Goal: Task Accomplishment & Management: Complete application form

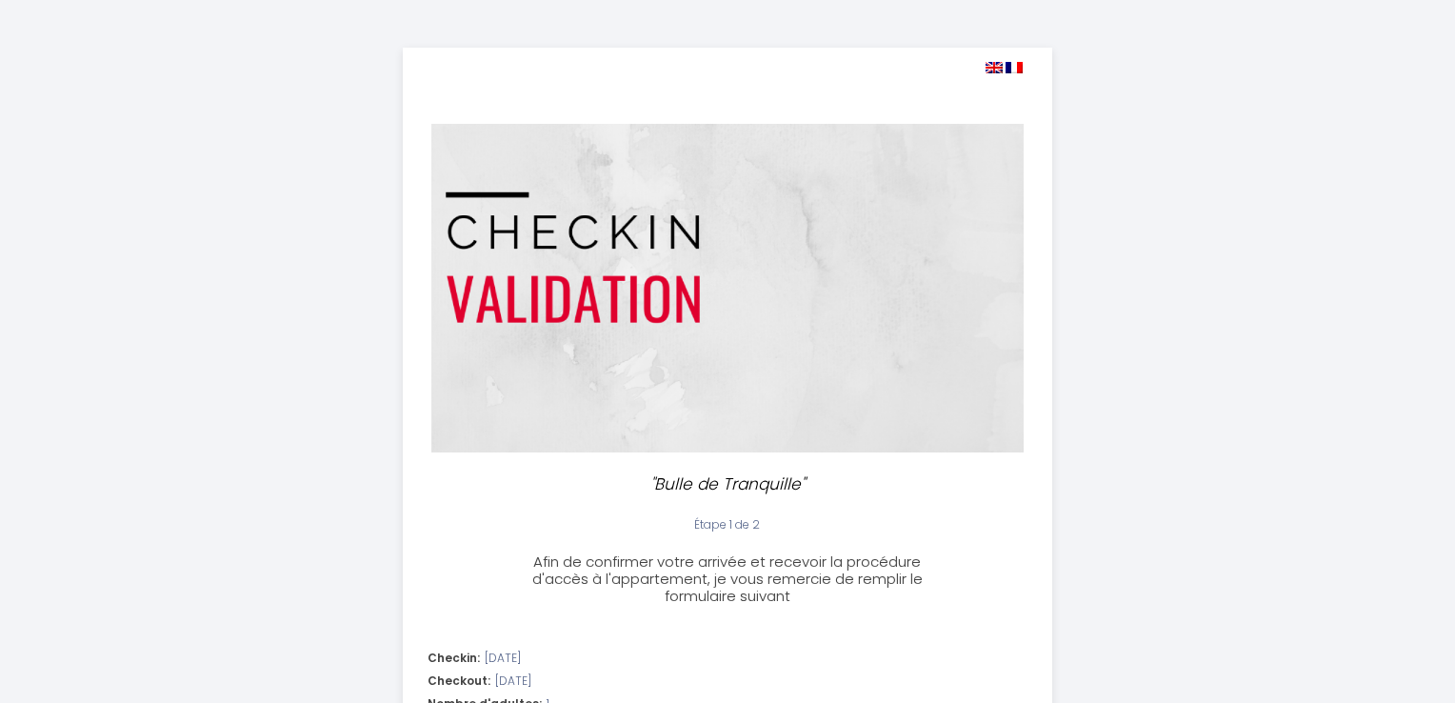
select select "17:30"
select select "10:00"
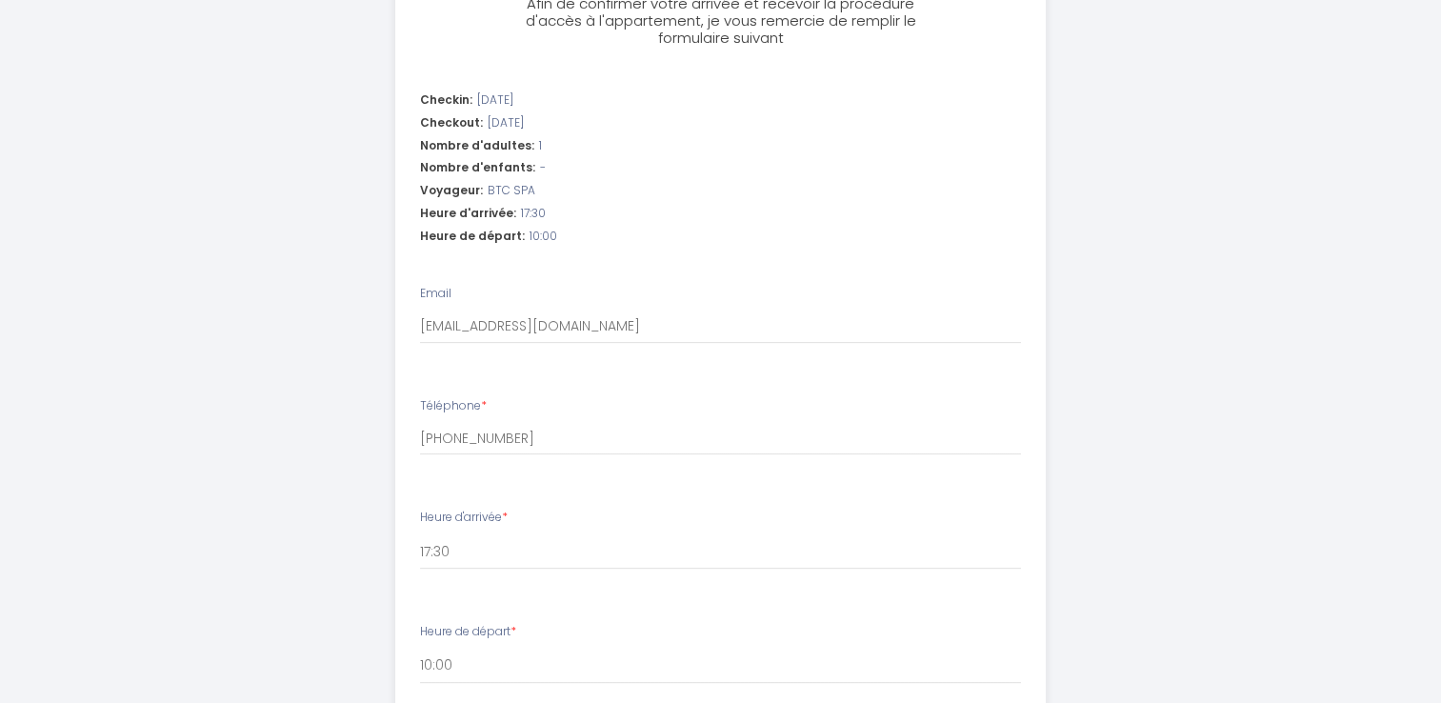
scroll to position [571, 0]
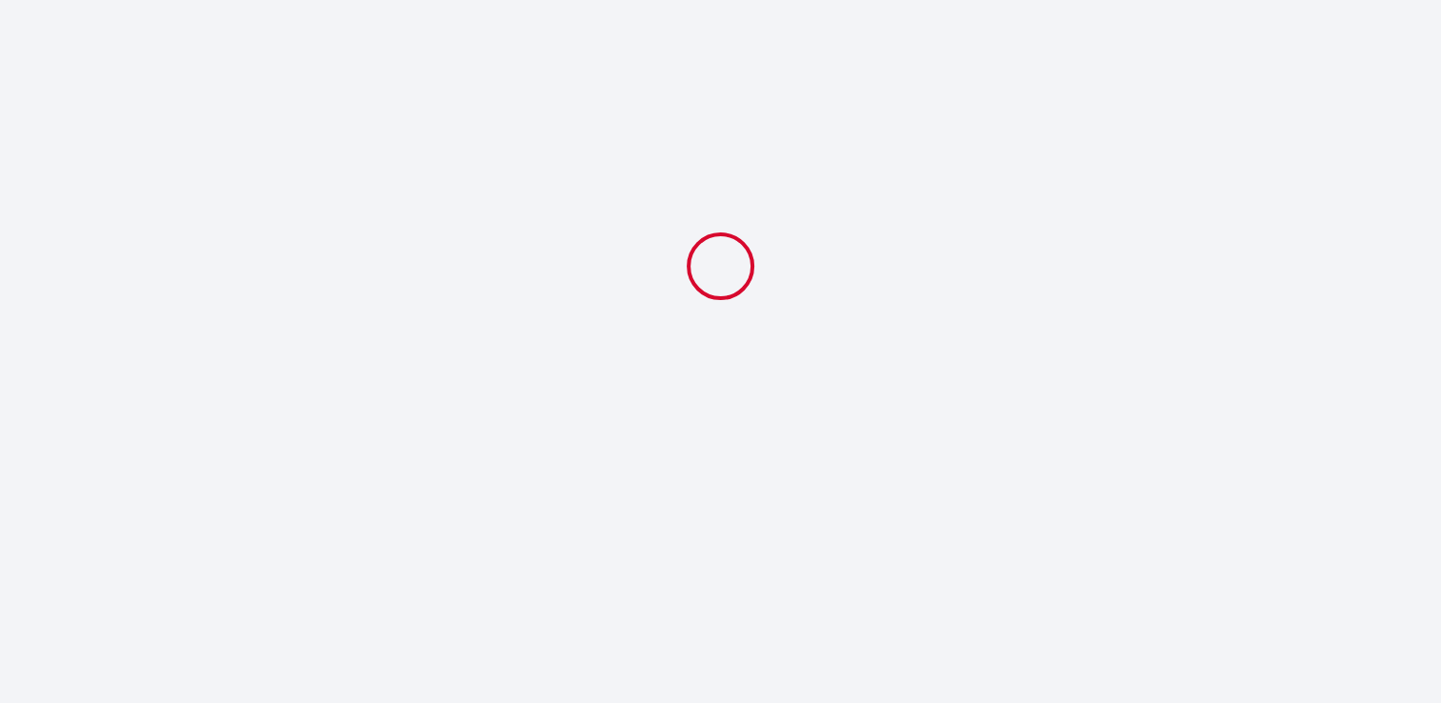
select select "17:30"
select select "10:00"
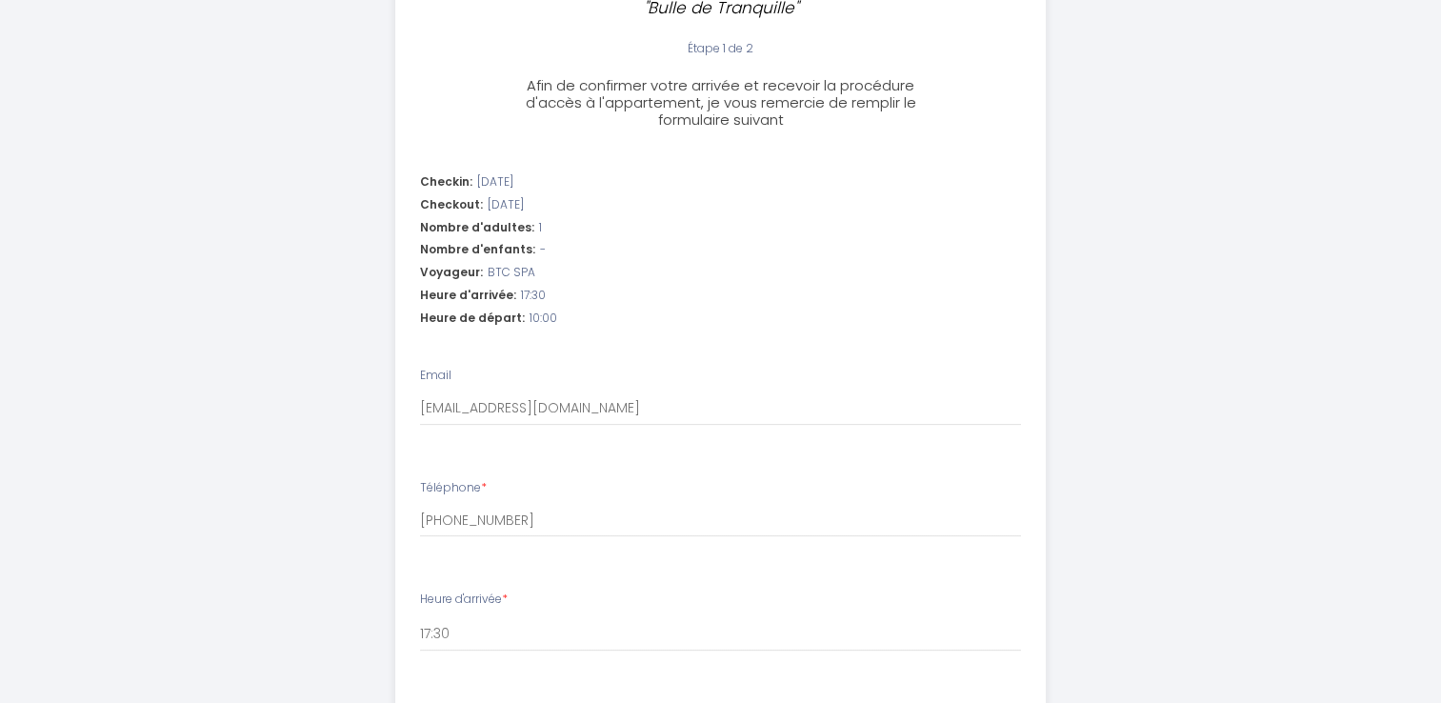
scroll to position [895, 0]
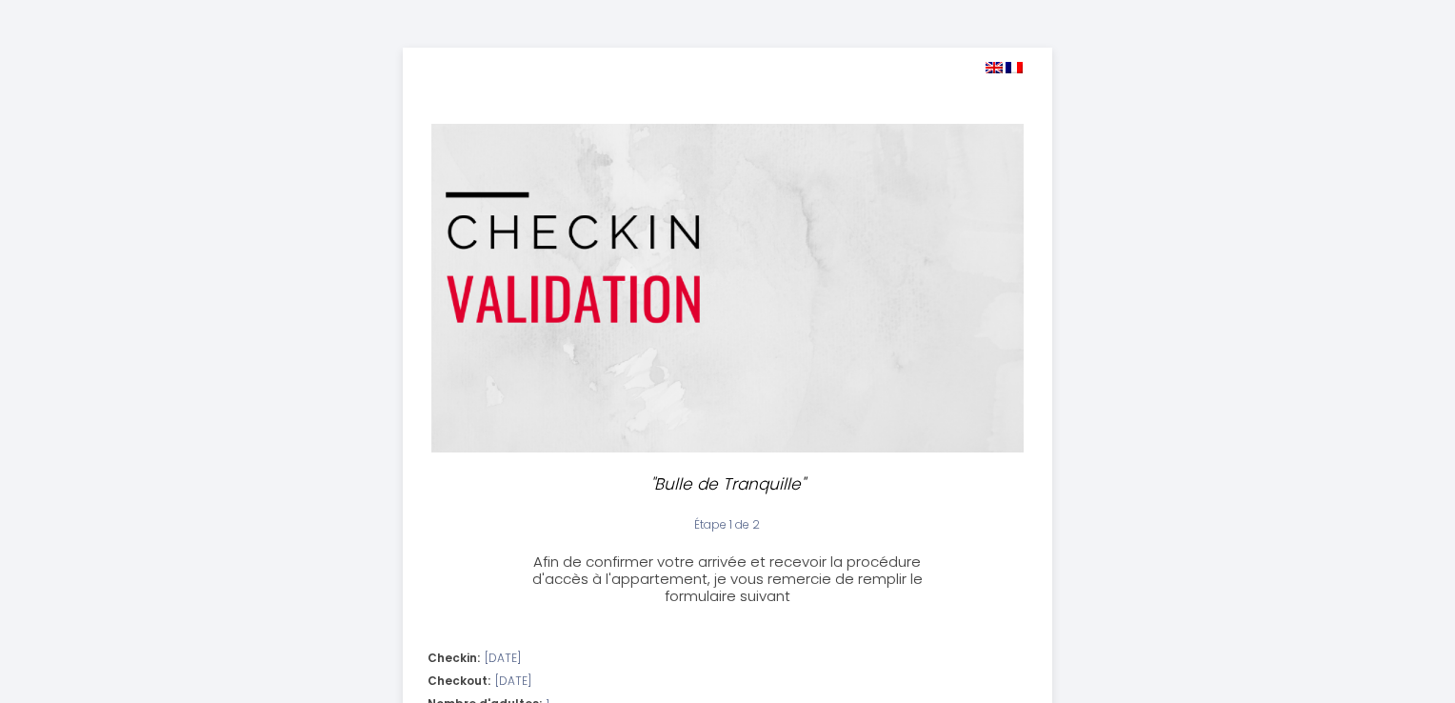
select select "17:30"
select select "10:00"
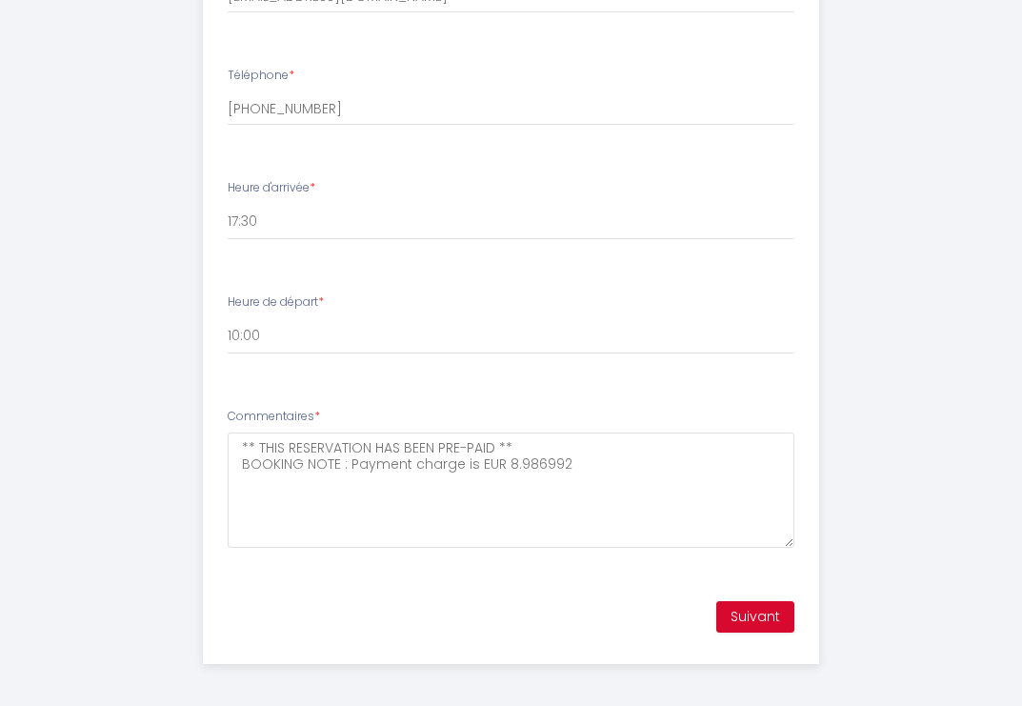
scroll to position [876, 0]
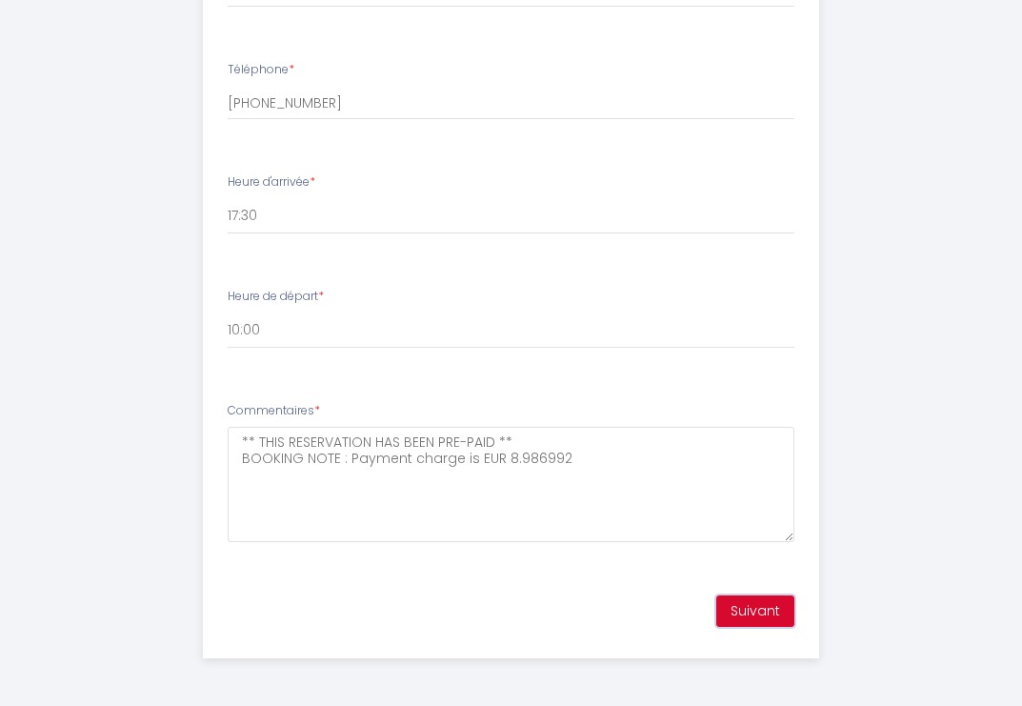
click at [745, 615] on button "Suivant" at bounding box center [755, 611] width 78 height 32
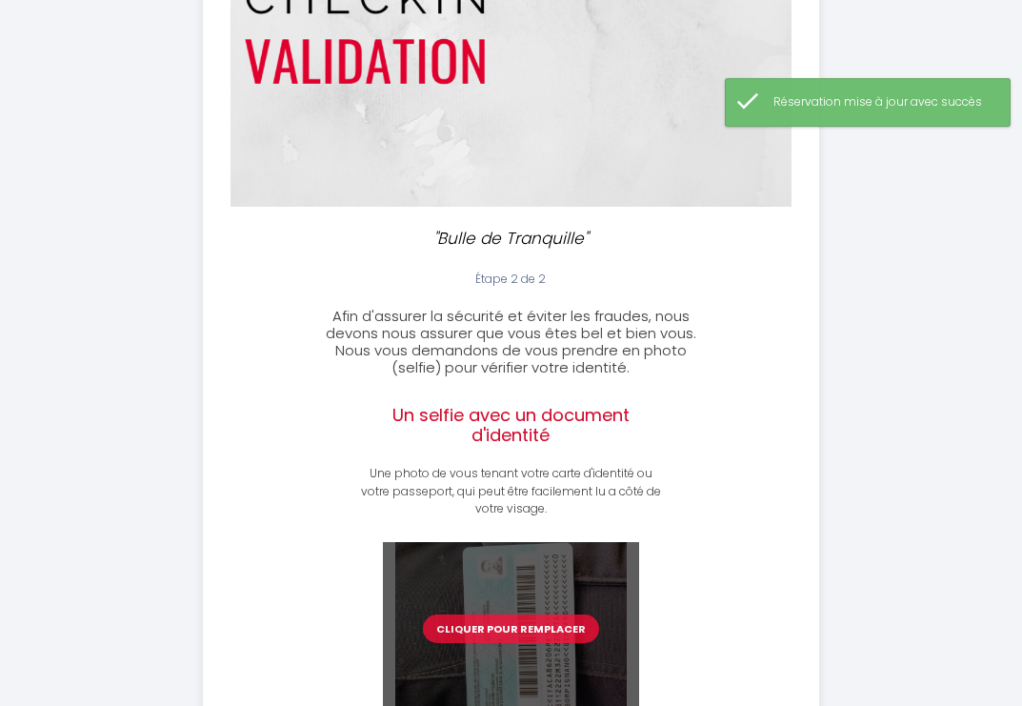
scroll to position [384, 0]
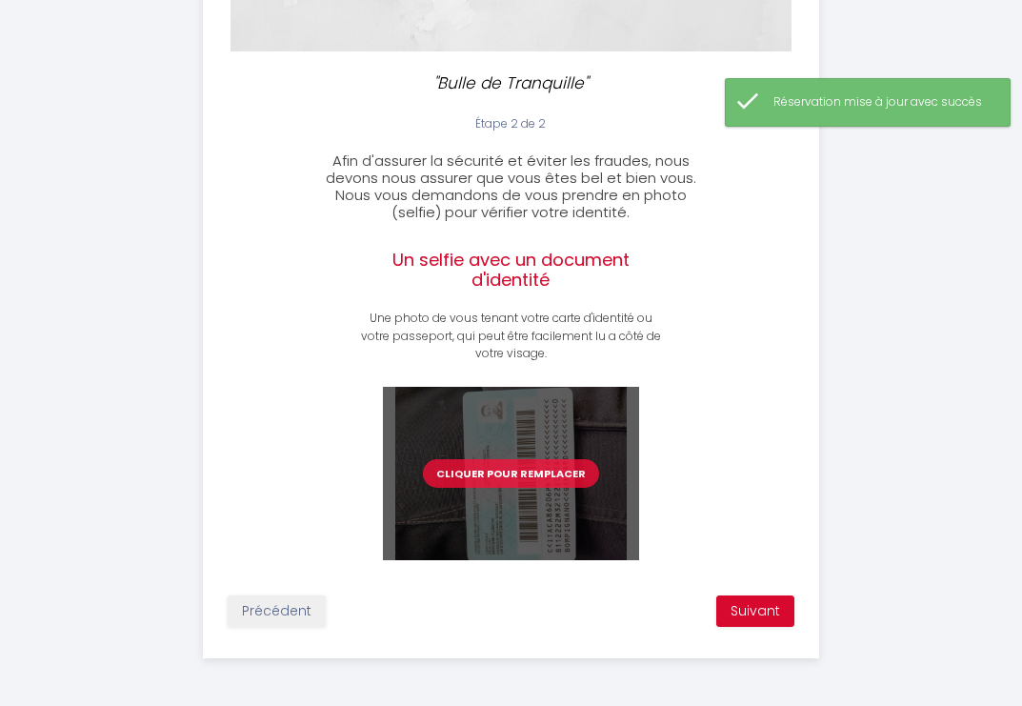
click at [551, 482] on button "Cliquer pour remplacer" at bounding box center [511, 473] width 176 height 29
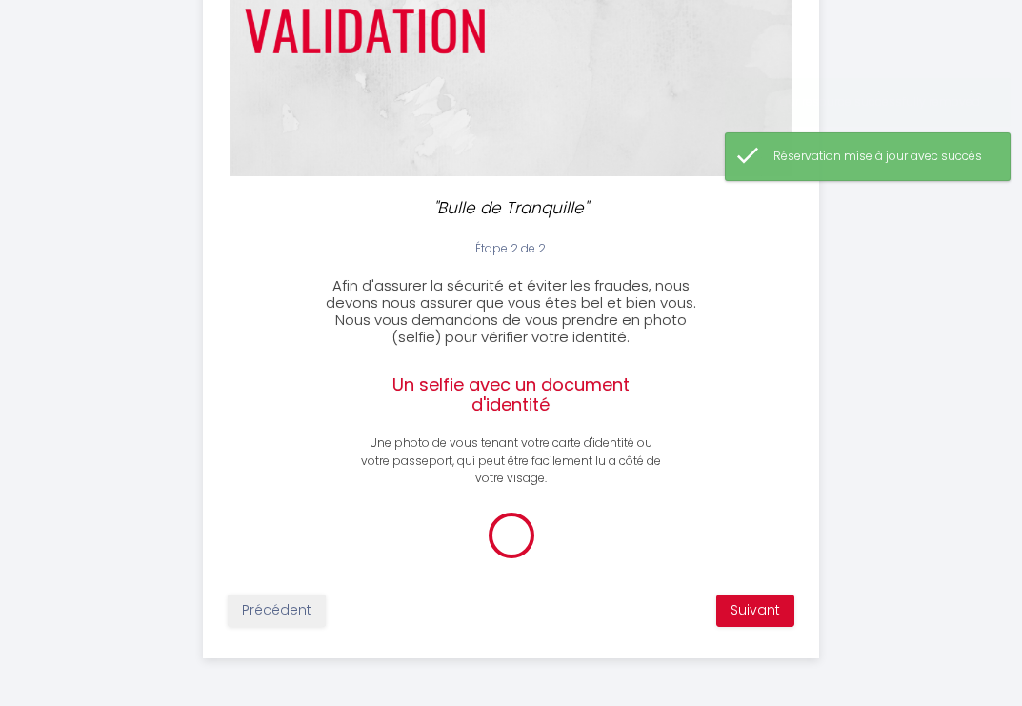
scroll to position [376, 0]
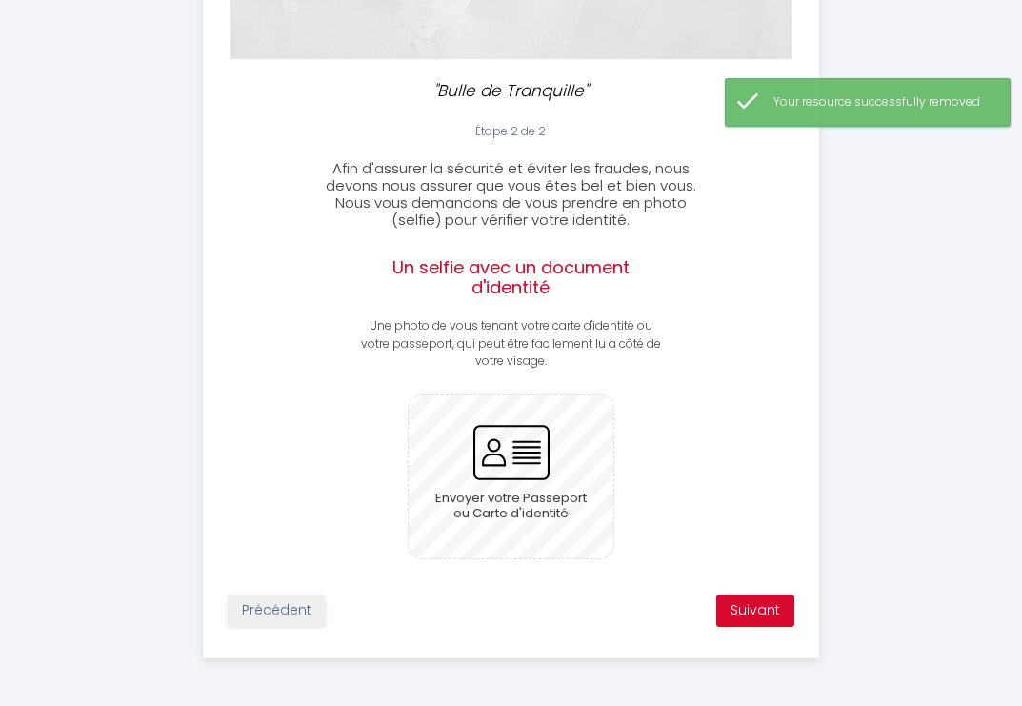
click at [552, 482] on input "file" at bounding box center [511, 476] width 205 height 163
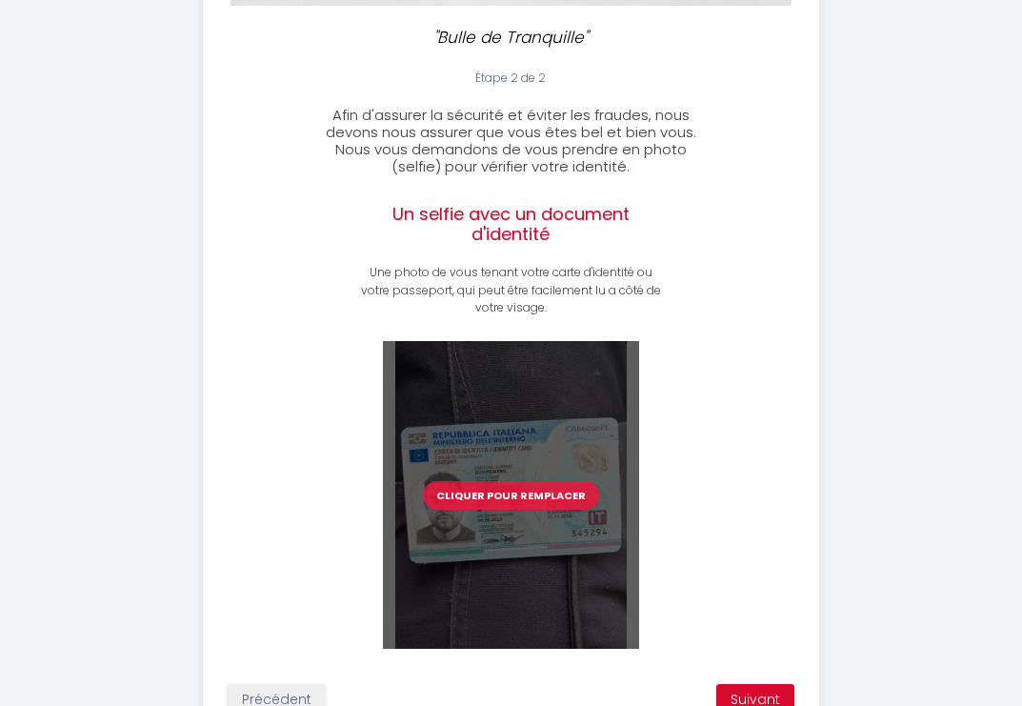
scroll to position [519, 0]
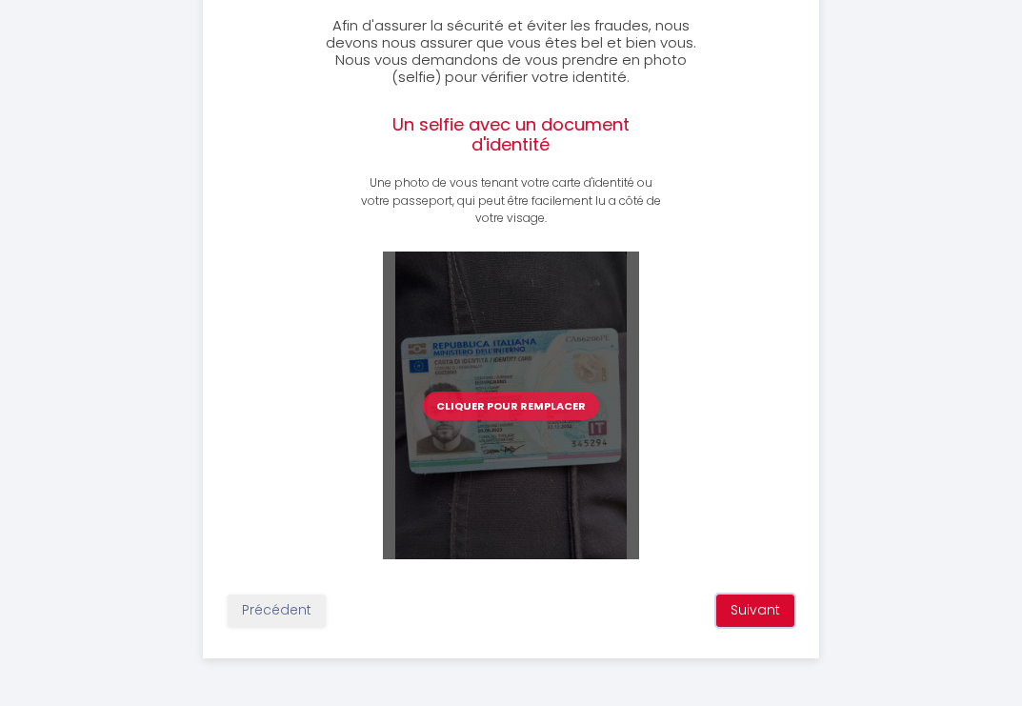
click at [778, 604] on button "Suivant" at bounding box center [755, 610] width 78 height 32
